Goal: Information Seeking & Learning: Find specific page/section

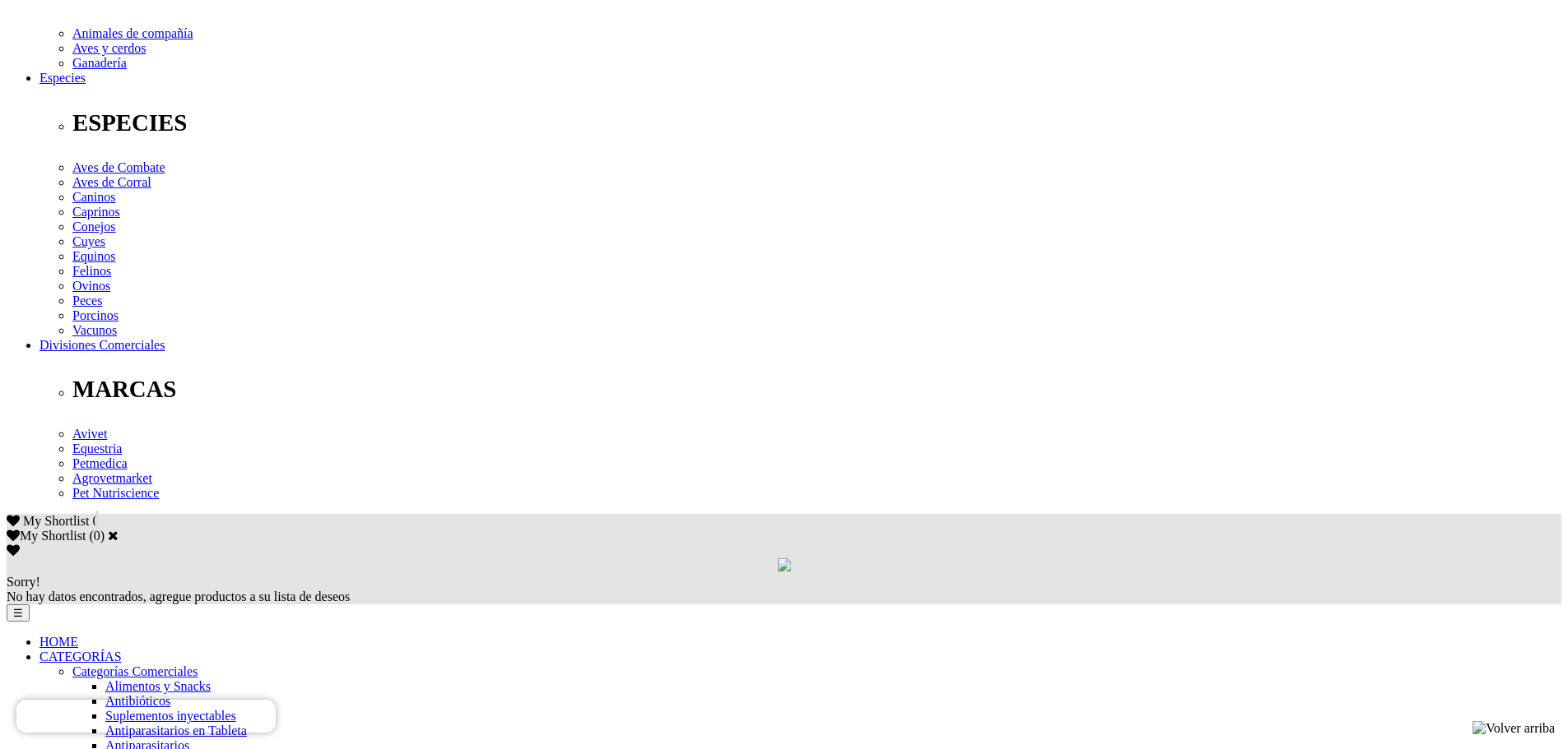
scroll to position [587, 0]
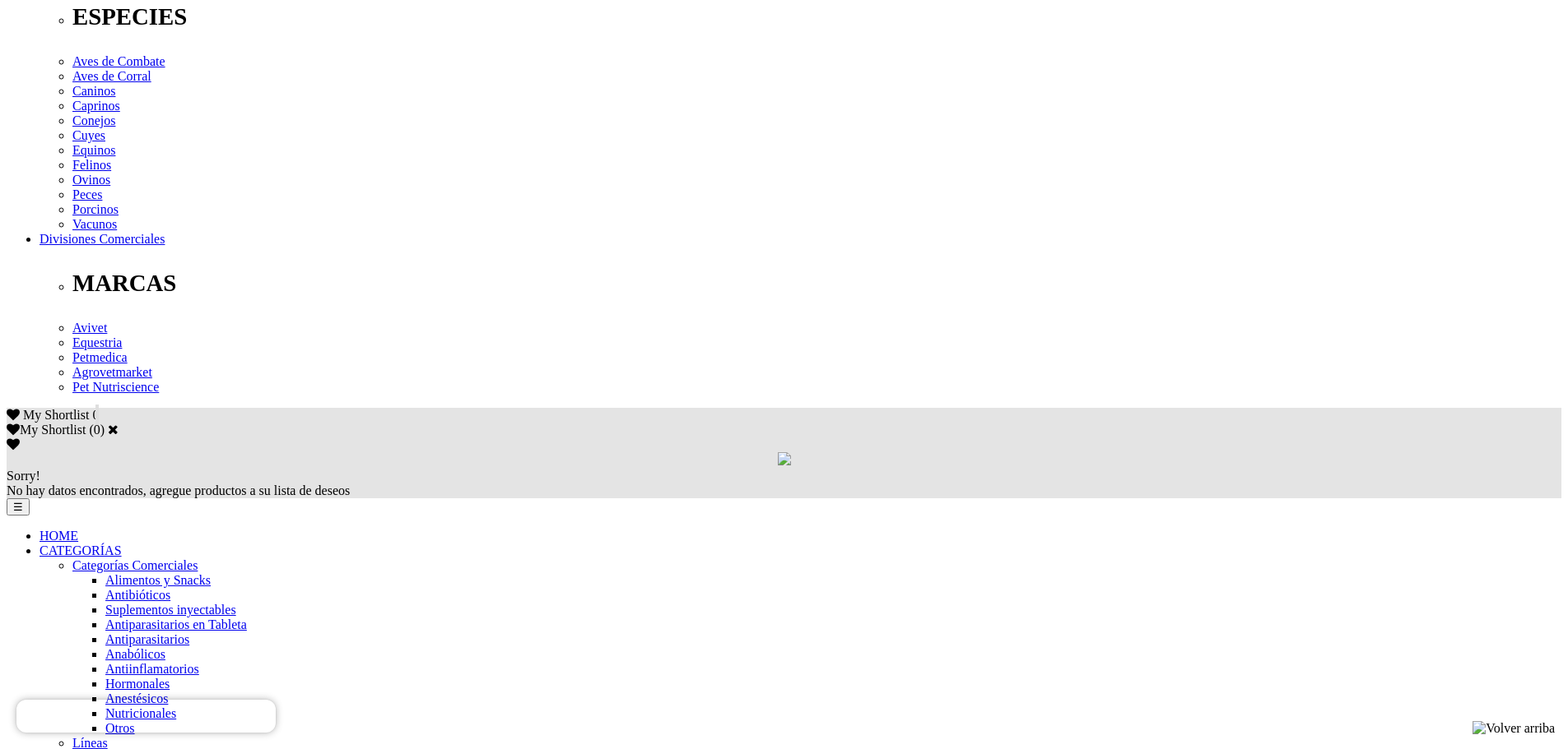
scroll to position [676, 0]
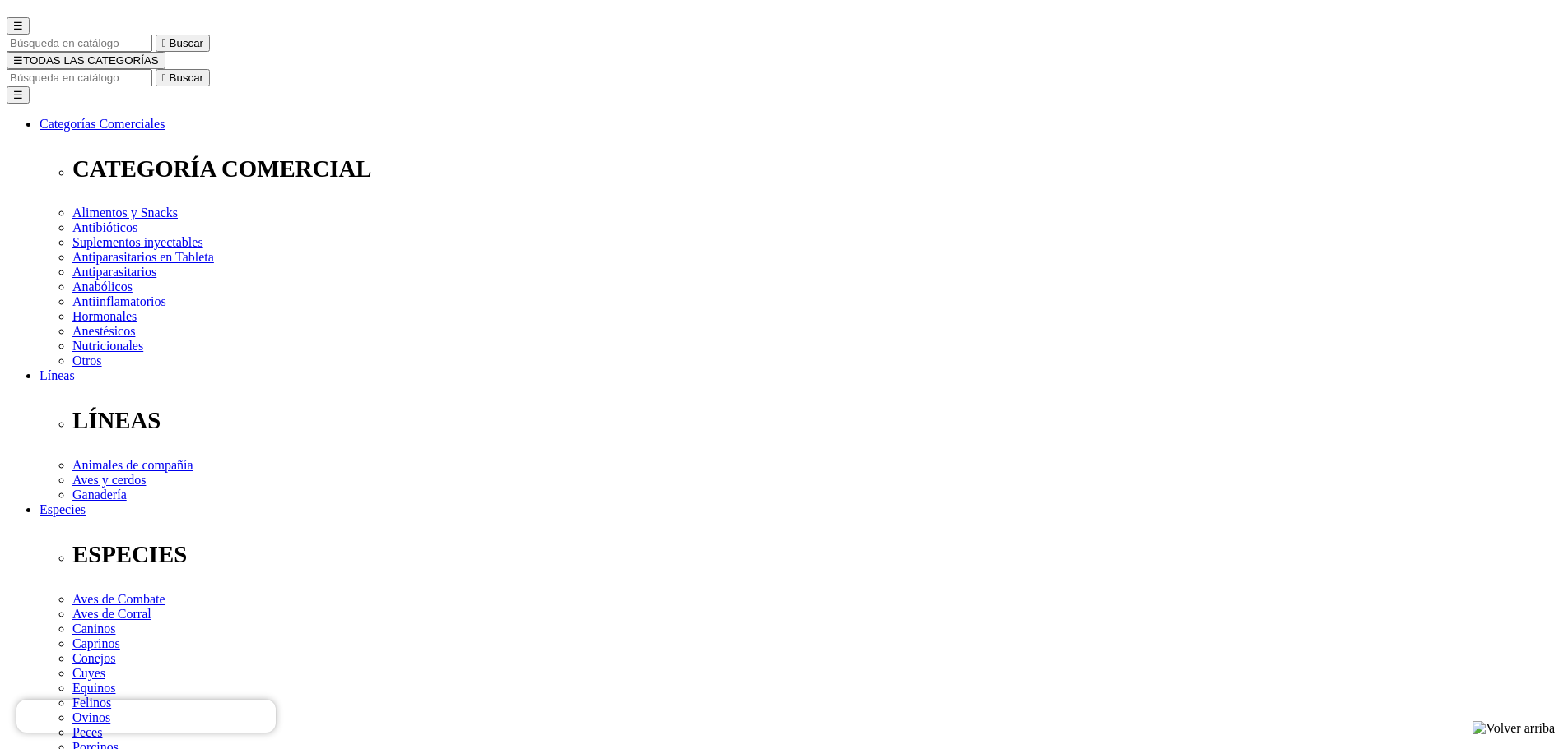
scroll to position [0, 0]
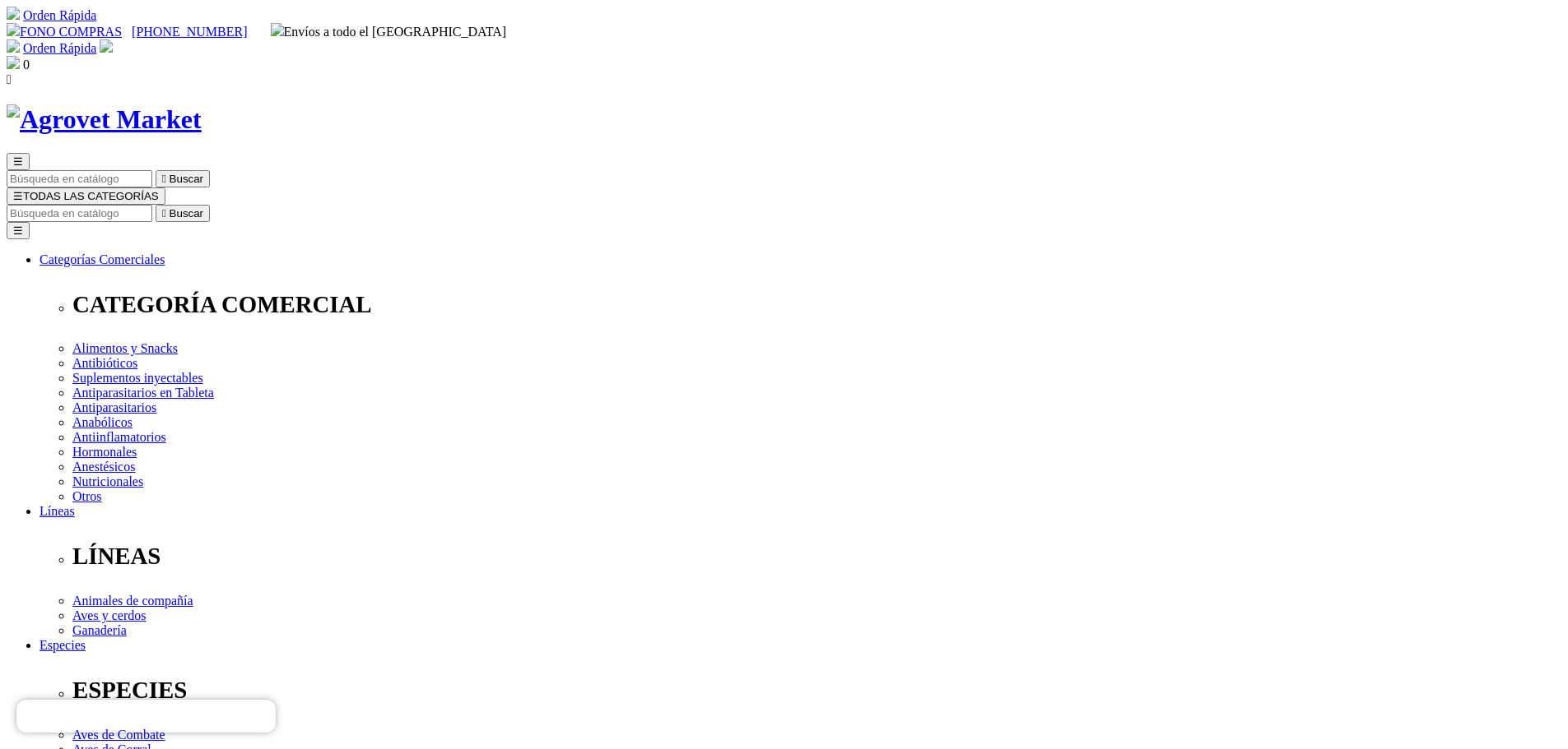
click at [153, 205] on input "Buscar" at bounding box center [80, 213] width 146 height 17
type input "vanodine"
click at [249, 205] on button " Buscar" at bounding box center [276, 213] width 54 height 17
